Goal: Transaction & Acquisition: Purchase product/service

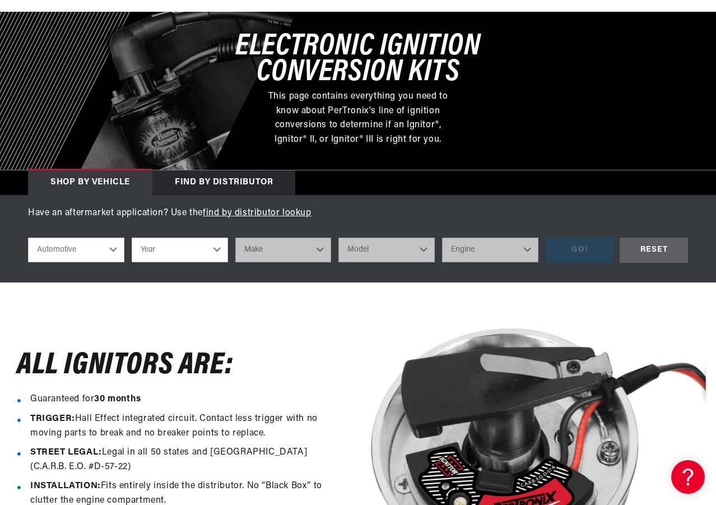
scroll to position [0, 615]
click at [217, 253] on select "Year 2022 2021 2020 2019 2018 2017 2016 2015 2014 2013 2012 2011 2010 2009 2008…" at bounding box center [180, 249] width 96 height 25
select select "1966"
click at [132, 239] on select "Year 2022 2021 2020 2019 2018 2017 2016 2015 2014 2013 2012 2011 2010 2009 2008…" at bounding box center [180, 249] width 96 height 25
select select "1966"
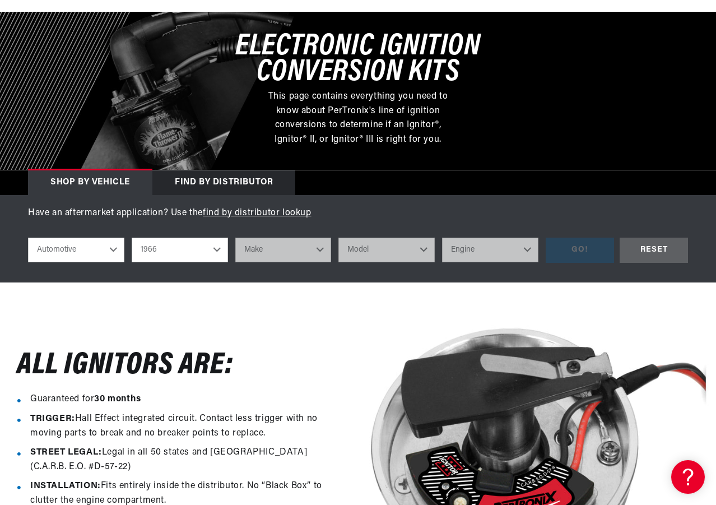
scroll to position [0, 1230]
click at [320, 249] on select "Make Alfa Romeo American Motors Aston Martin Austin Austin Healey Avanti Bentle…" at bounding box center [283, 249] width 96 height 25
select select "Chevrolet"
click at [235, 239] on select "Make Alfa Romeo American Motors Aston Martin Austin Austin Healey Avanti Bentle…" at bounding box center [283, 249] width 96 height 25
select select "Chevrolet"
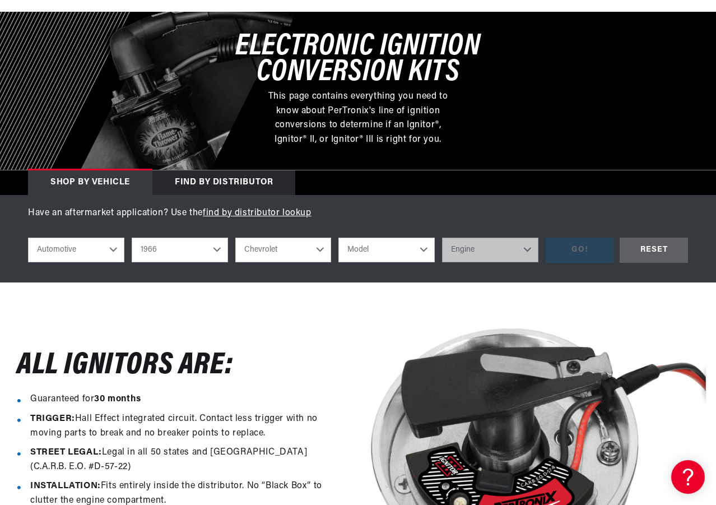
click at [424, 249] on select "Model Bel Air Biscayne C10 Pickup C20 Pickup C30 Pickup C50 C60 Caprice Chevell…" at bounding box center [386, 249] width 96 height 25
select select "Corvette"
click at [338, 239] on select "Model Bel Air Biscayne C10 Pickup C20 Pickup C30 Pickup C50 C60 Caprice Chevell…" at bounding box center [386, 249] width 96 height 25
select select "Corvette"
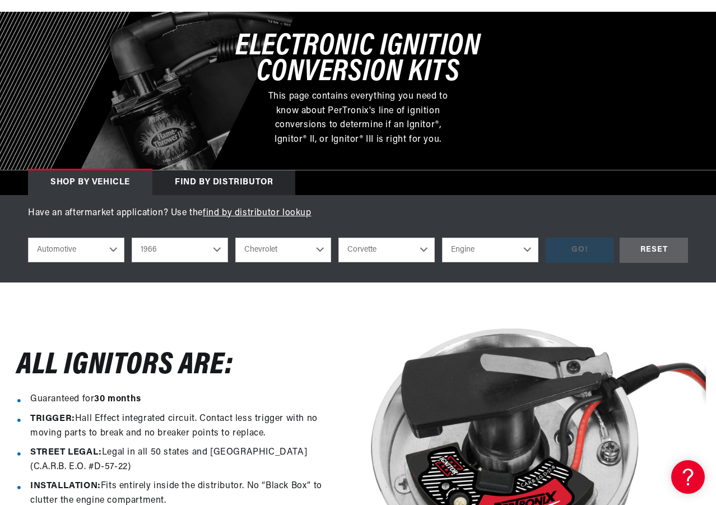
click at [522, 249] on select "Engine 5.7L 7.4L 283cid / 4.6L 327cid / 5.3L 327cid / 5.4L 396cid / 6.5L 427cid…" at bounding box center [490, 249] width 96 height 25
select select "327cid-5.4L"
click at [442, 239] on select "Engine 5.7L 7.4L 283cid / 4.6L 327cid / 5.3L 327cid / 5.4L 396cid / 6.5L 427cid…" at bounding box center [490, 249] width 96 height 25
select select "327cid-5.4L"
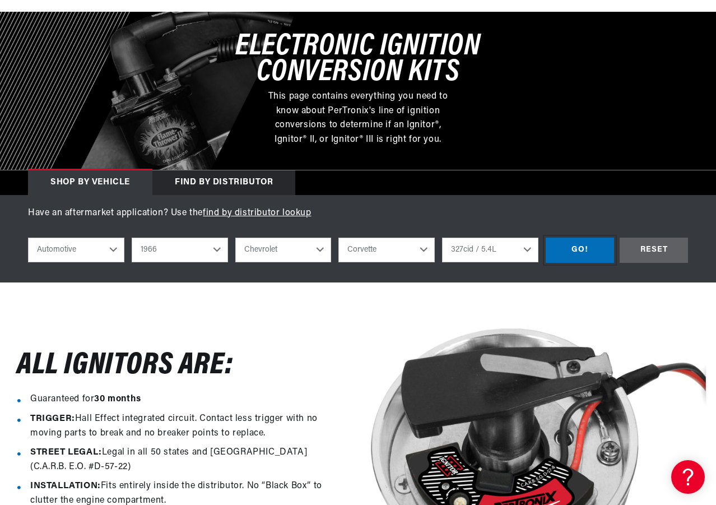
click at [587, 251] on div "GO!" at bounding box center [579, 249] width 68 height 25
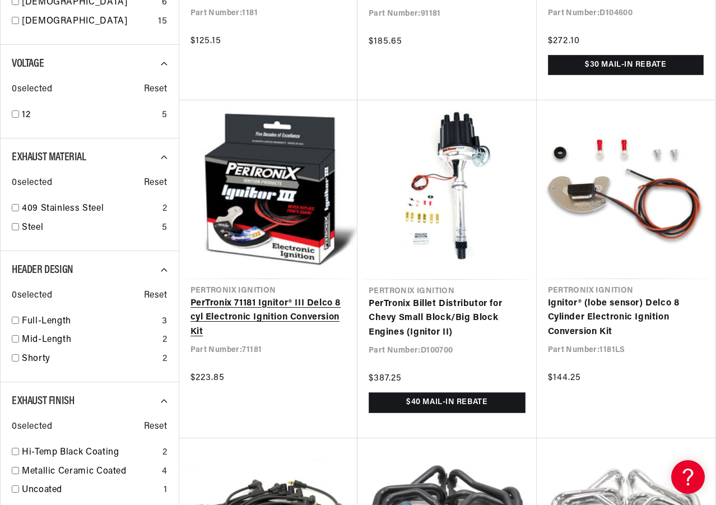
scroll to position [0, 615]
click at [260, 306] on link "PerTronix 71181 Ignitor® III Delco 8 cyl Electronic Ignition Conversion Kit" at bounding box center [268, 317] width 156 height 43
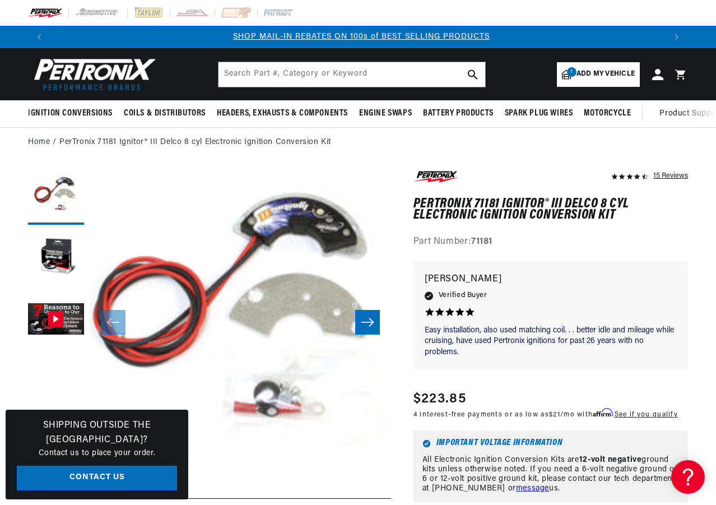
scroll to position [0, 615]
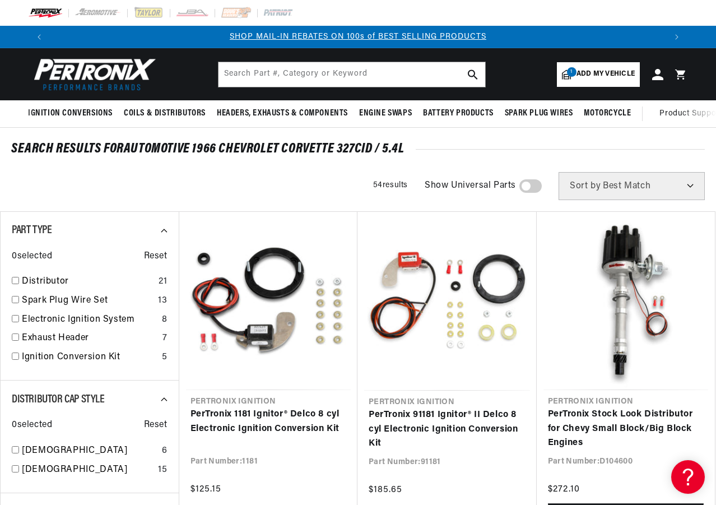
scroll to position [56, 0]
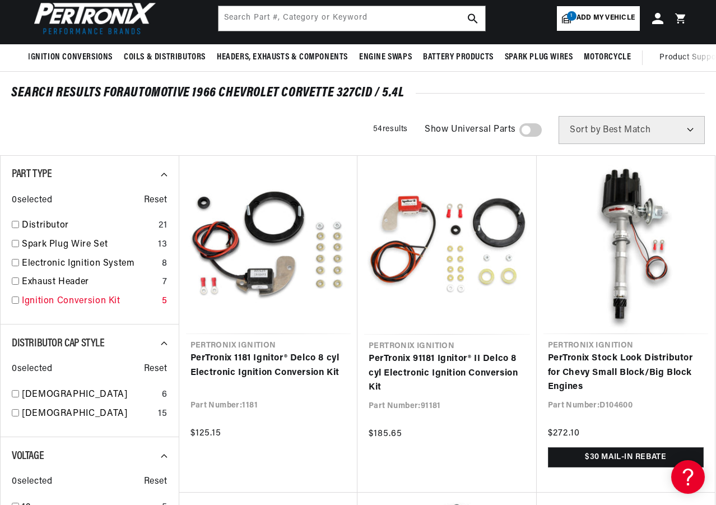
click at [15, 299] on input "checkbox" at bounding box center [15, 299] width 7 height 7
checkbox input "true"
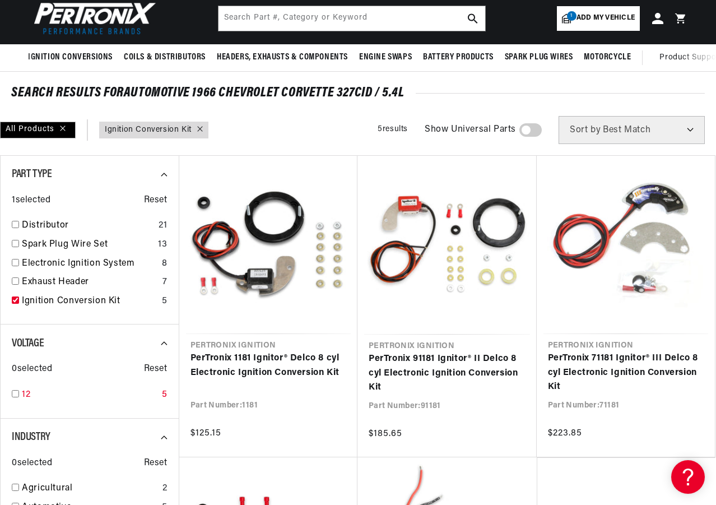
scroll to position [0, 1230]
click at [17, 394] on input "checkbox" at bounding box center [15, 393] width 7 height 7
checkbox input "true"
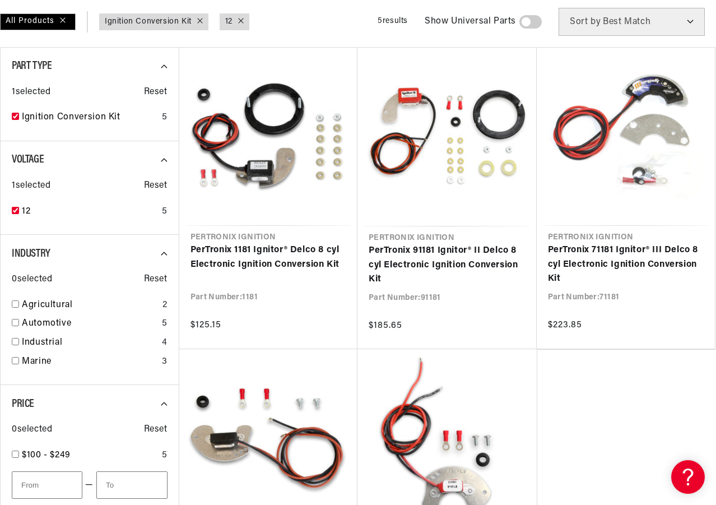
scroll to position [168, 0]
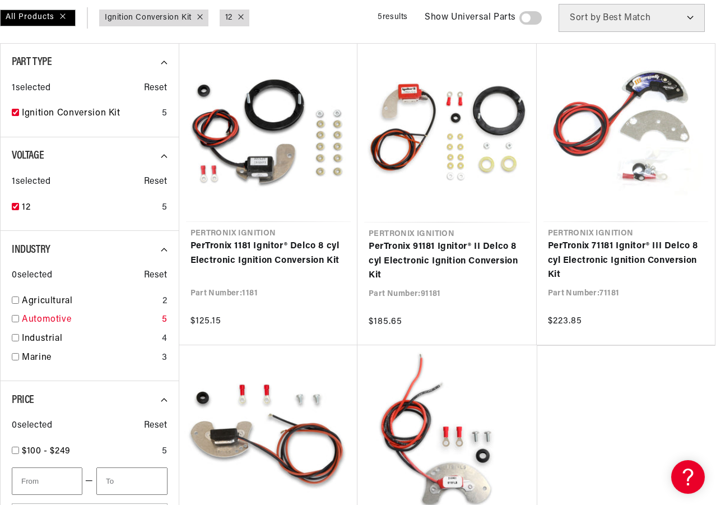
click at [17, 319] on input "checkbox" at bounding box center [15, 318] width 7 height 7
checkbox input "true"
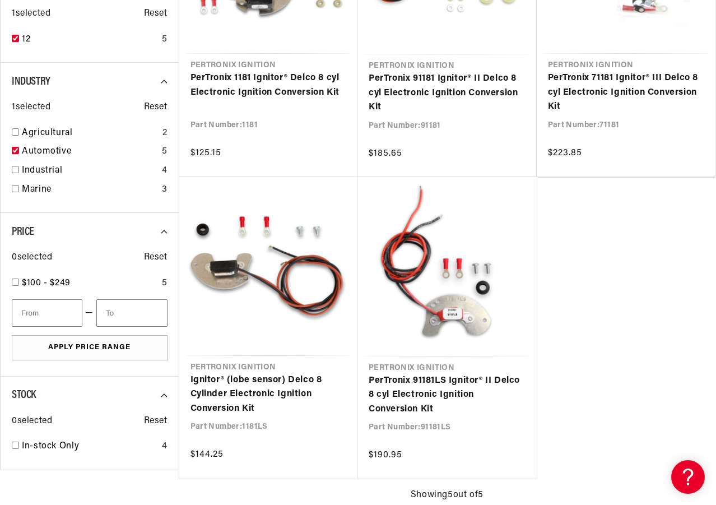
scroll to position [0, 1230]
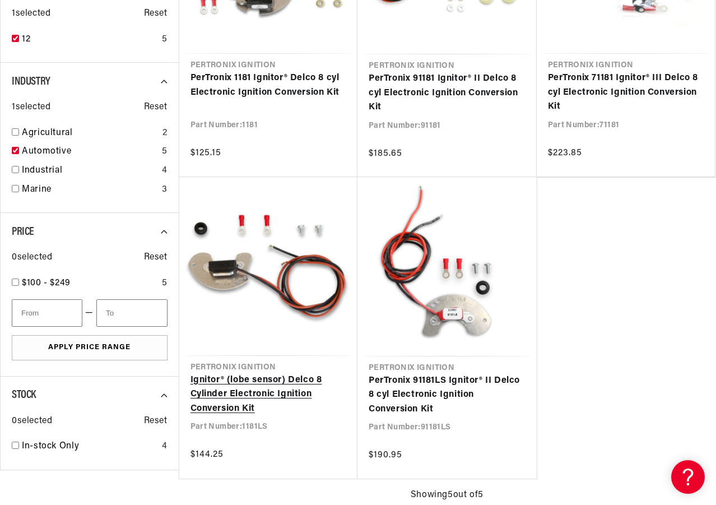
click at [274, 386] on link "Ignitor® (lobe sensor) Delco 8 Cylinder Electronic Ignition Conversion Kit" at bounding box center [268, 394] width 156 height 43
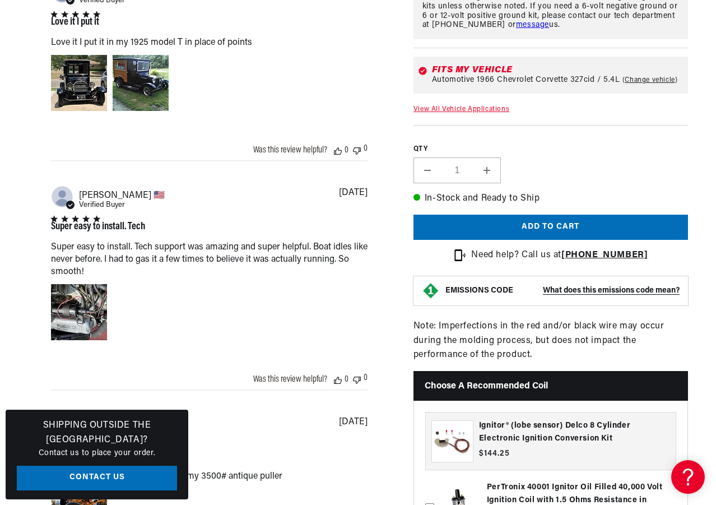
scroll to position [0, 615]
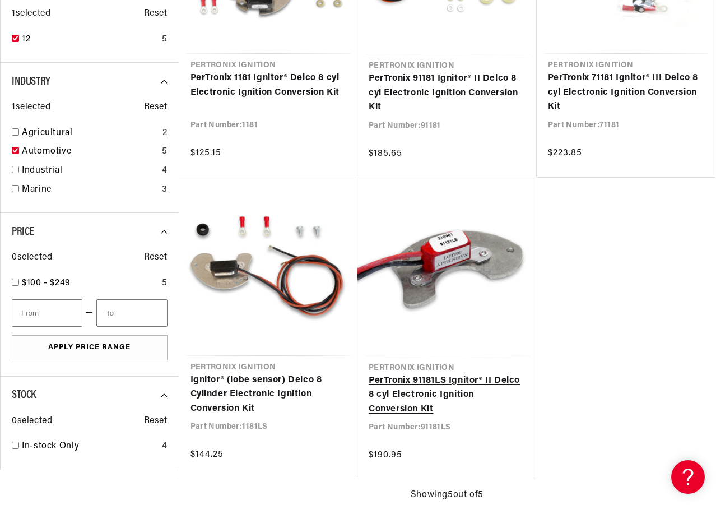
click at [405, 395] on link "PerTronix 91181LS Ignitor® II Delco 8 cyl Electronic Ignition Conversion Kit" at bounding box center [447, 395] width 157 height 43
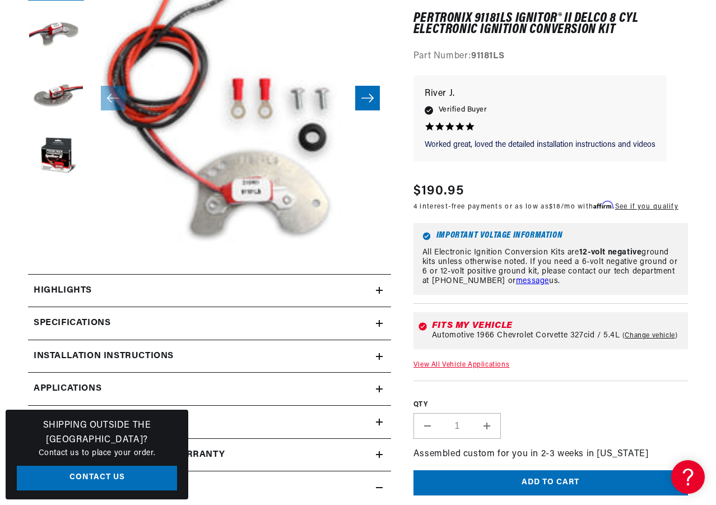
scroll to position [0, 615]
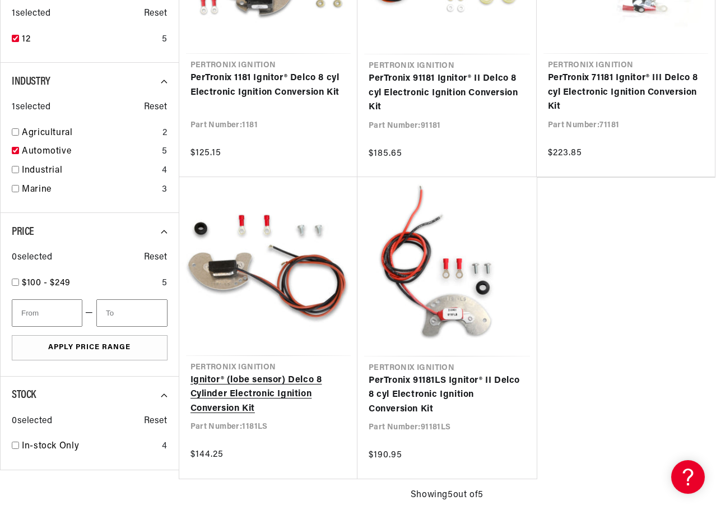
click at [234, 394] on link "Ignitor® (lobe sensor) Delco 8 Cylinder Electronic Ignition Conversion Kit" at bounding box center [268, 394] width 156 height 43
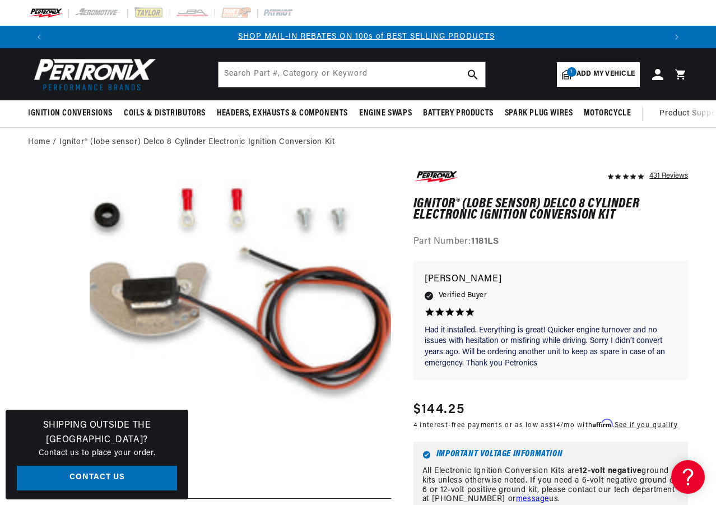
scroll to position [0, 615]
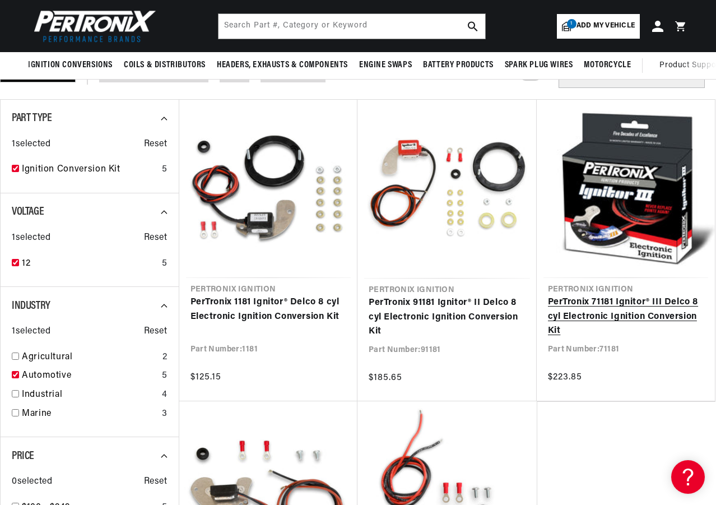
scroll to position [0, 615]
click at [629, 297] on link "PerTronix 71181 Ignitor® III Delco 8 cyl Electronic Ignition Conversion Kit" at bounding box center [626, 316] width 156 height 43
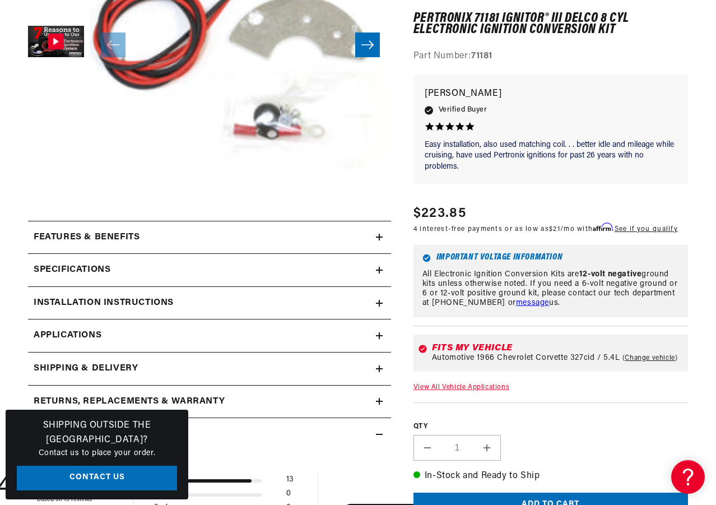
scroll to position [280, 0]
